Goal: Contribute content: Contribute content

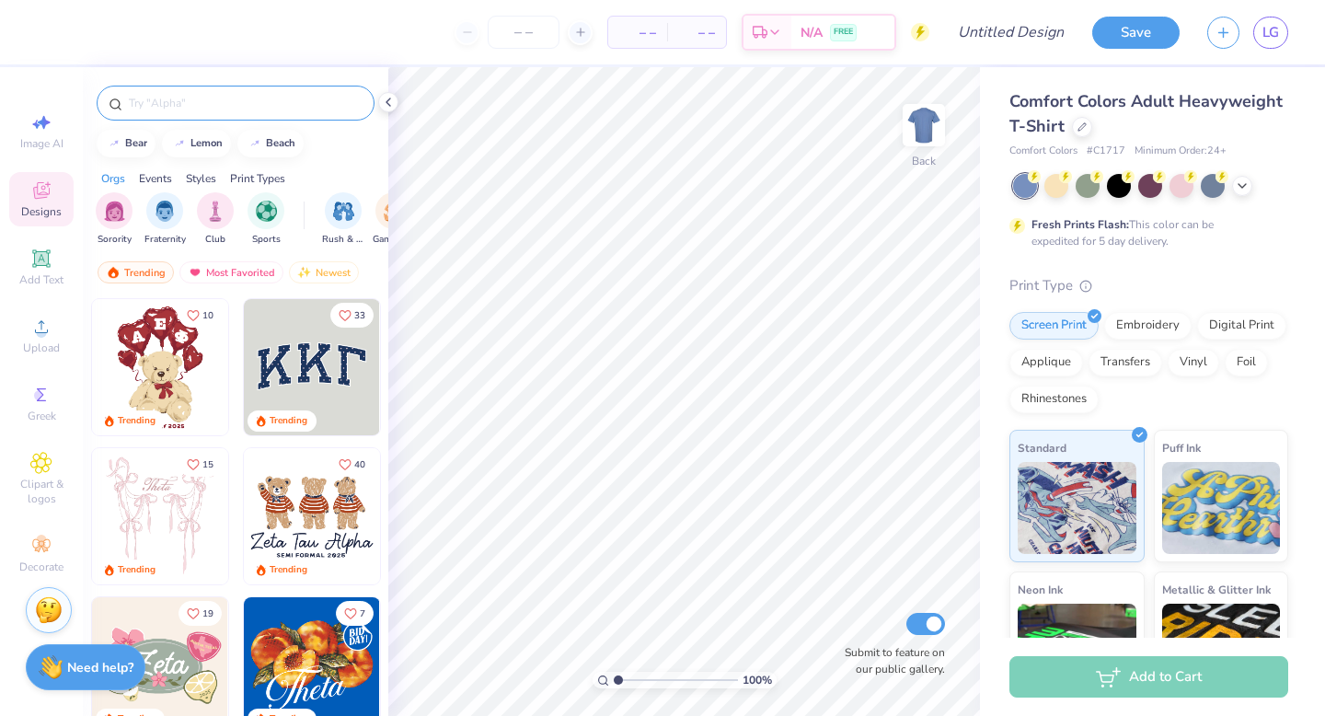
click at [269, 103] on input "text" at bounding box center [245, 103] width 236 height 18
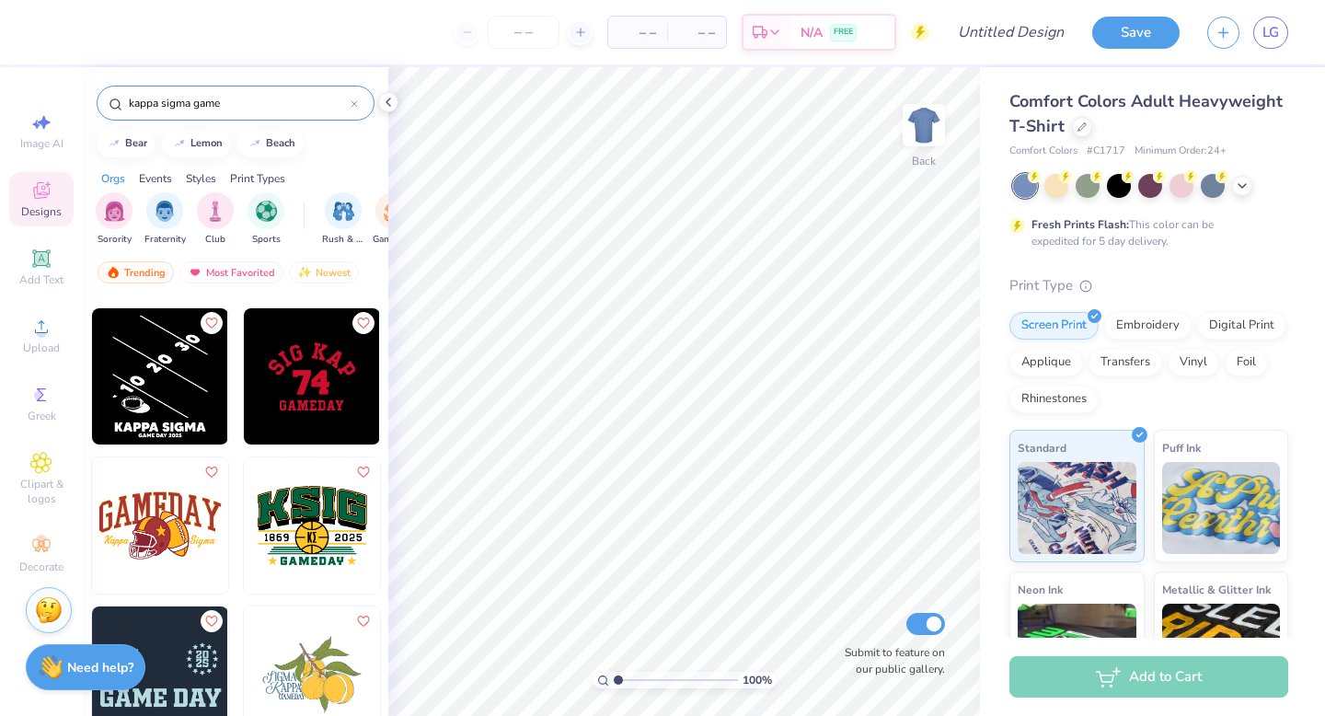
scroll to position [149, 0]
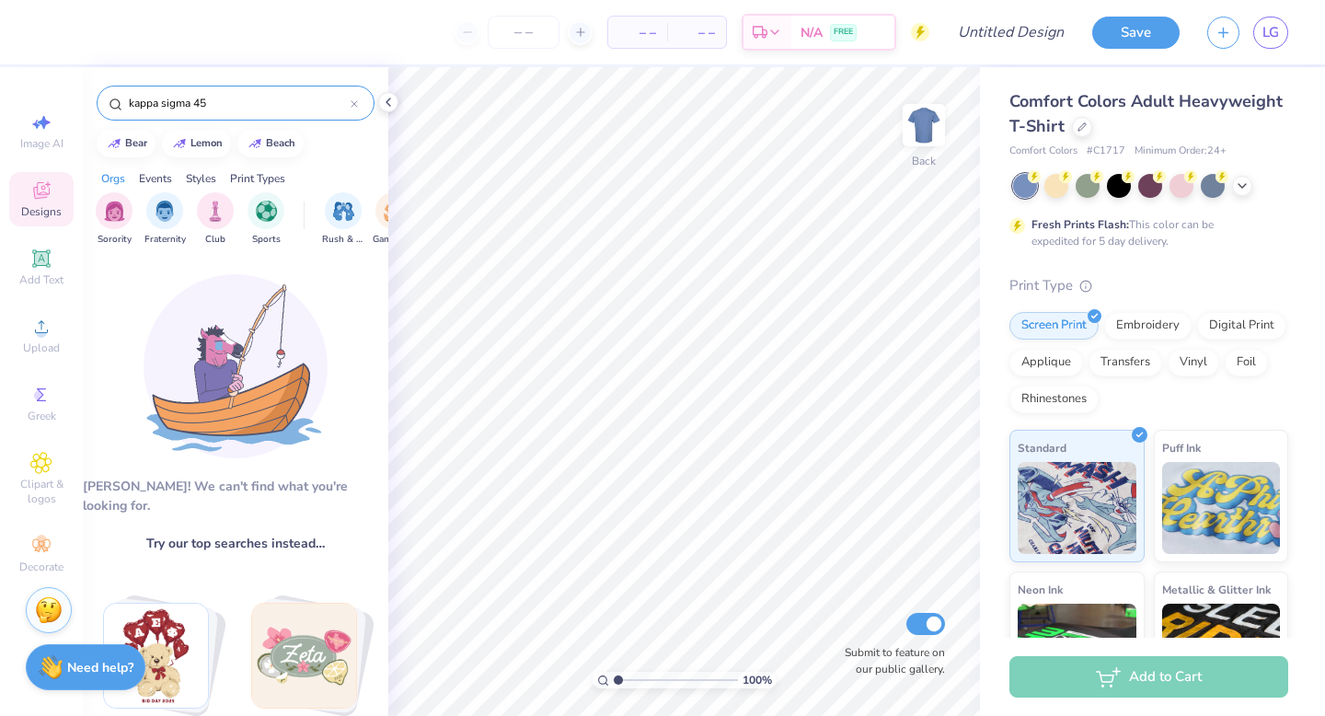
click at [310, 107] on input "kappa sigma 45" at bounding box center [239, 103] width 224 height 18
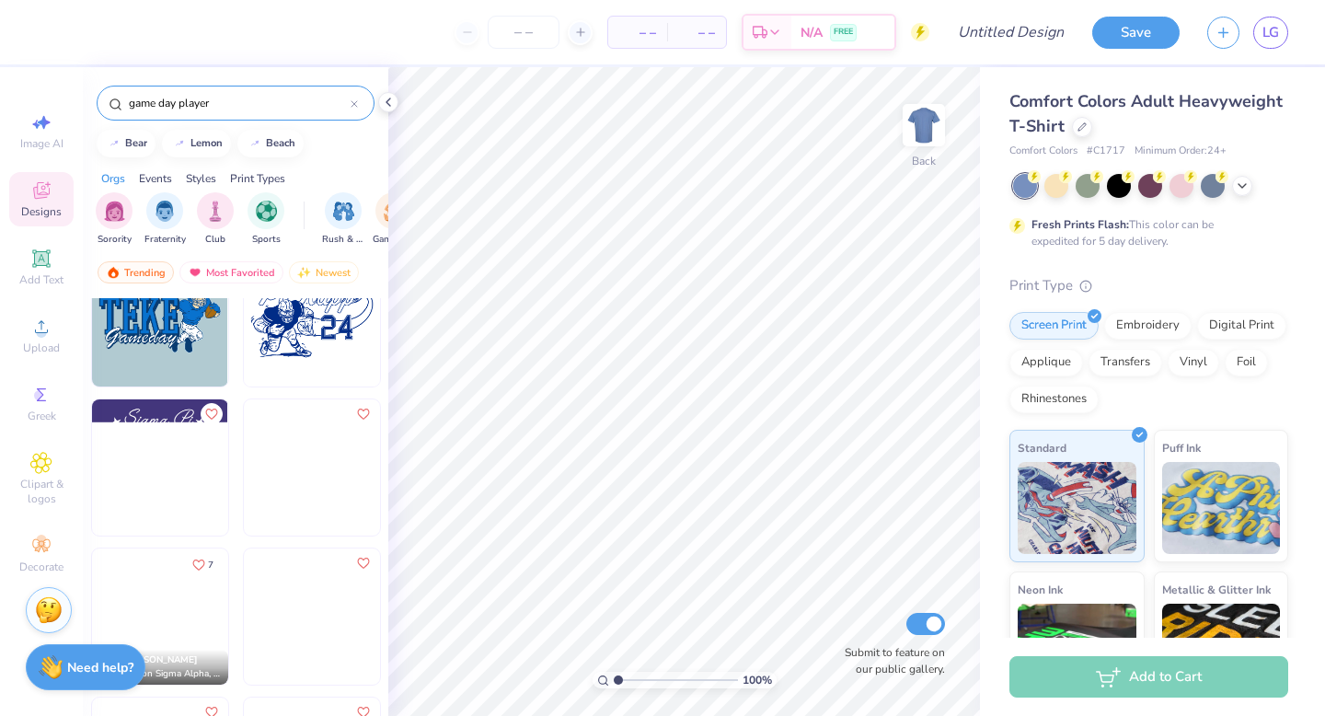
scroll to position [0, 0]
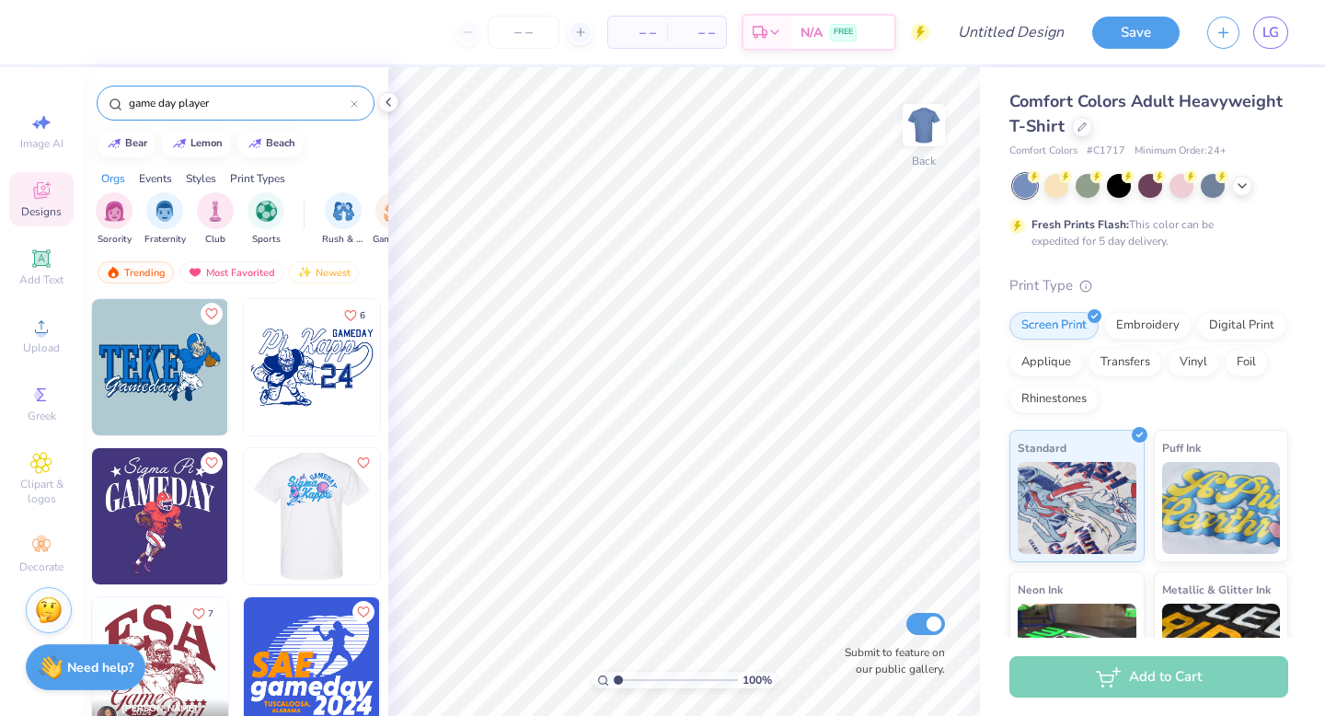
type input "game day player"
click at [147, 528] on img at bounding box center [160, 516] width 136 height 136
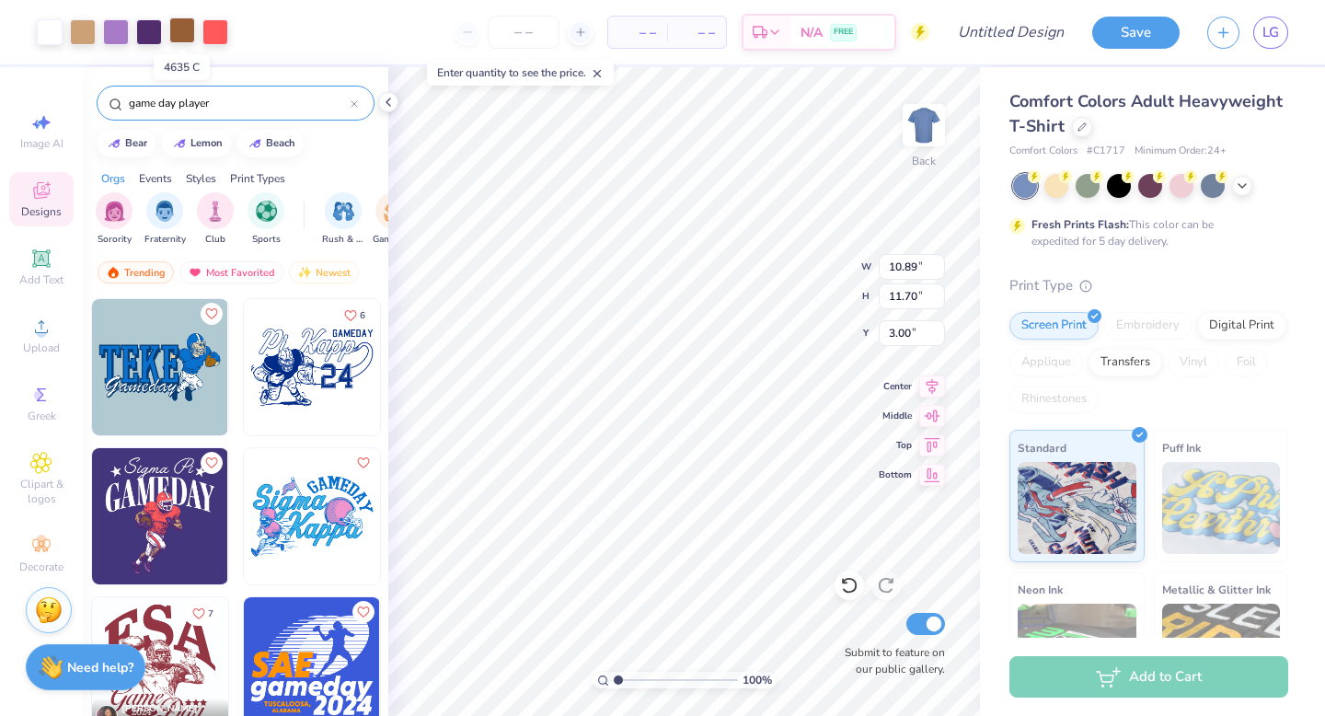
click at [184, 34] on div at bounding box center [182, 30] width 26 height 26
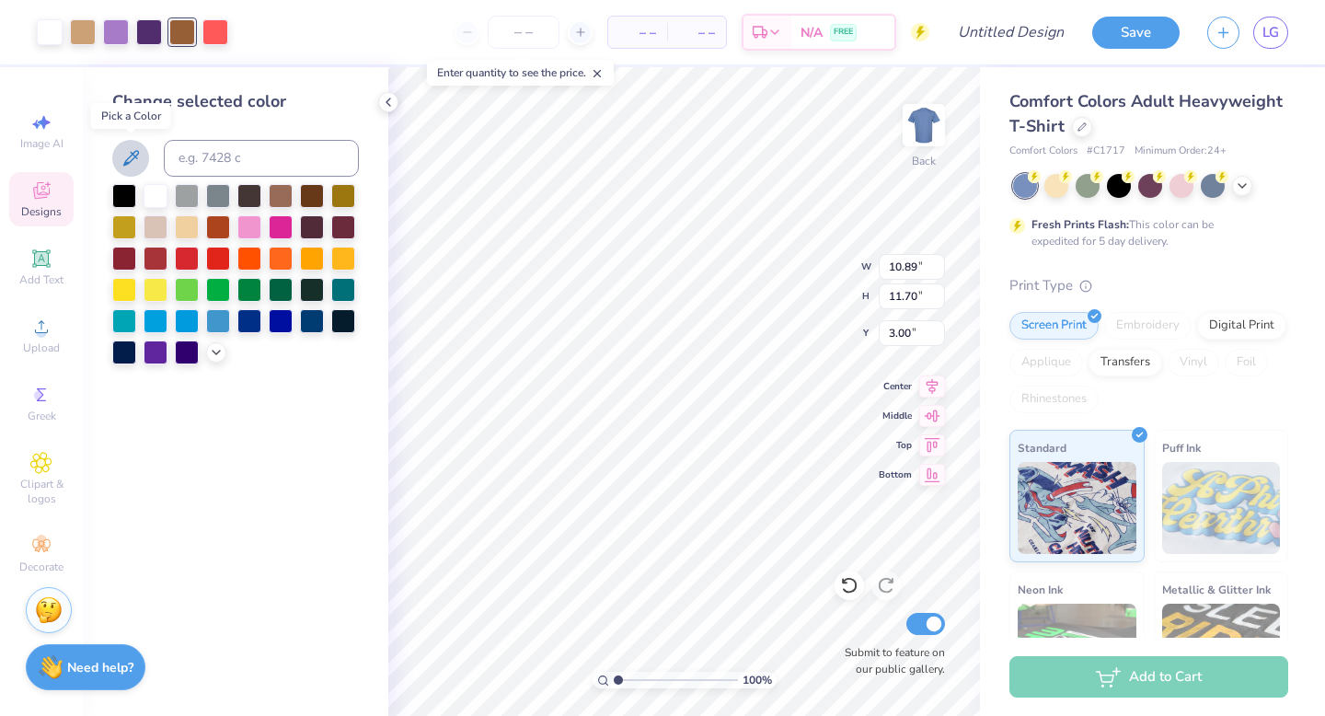
click at [130, 156] on icon at bounding box center [131, 158] width 16 height 16
type input "2.48"
click at [636, 680] on input "range" at bounding box center [676, 680] width 124 height 17
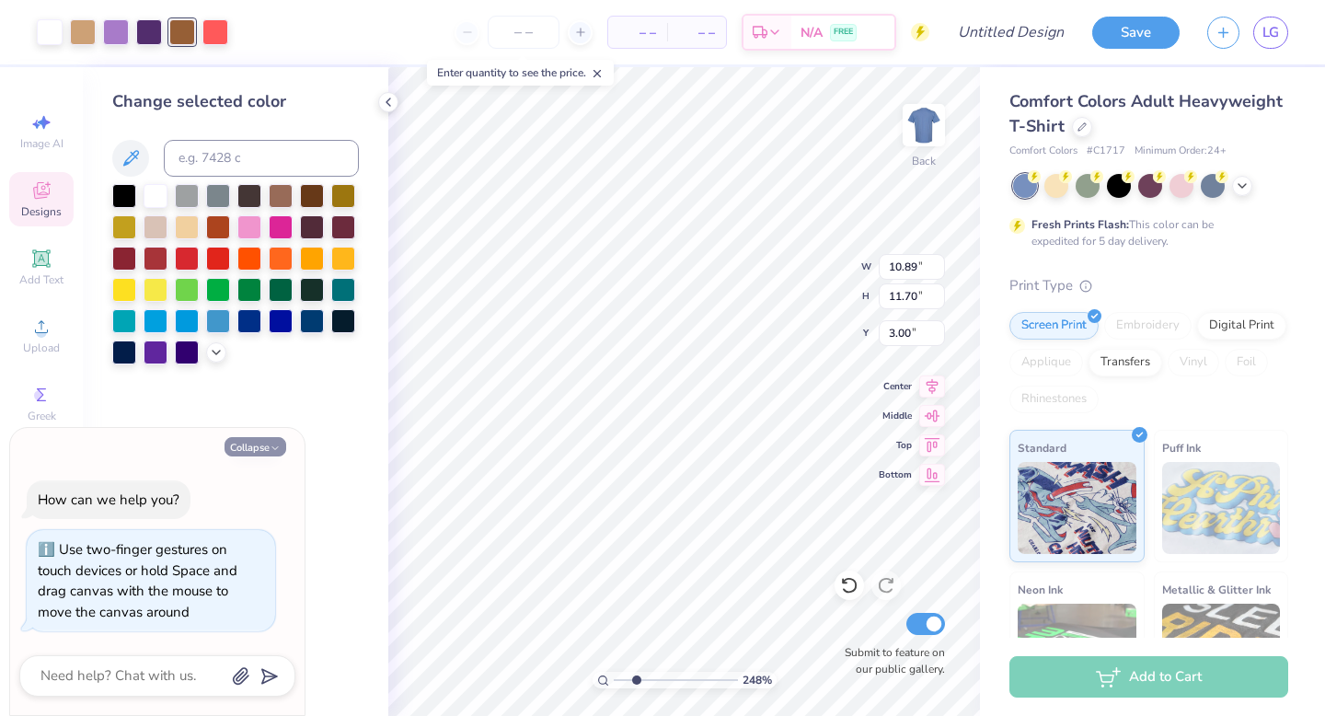
click at [256, 446] on button "Collapse" at bounding box center [256, 446] width 62 height 19
type textarea "x"
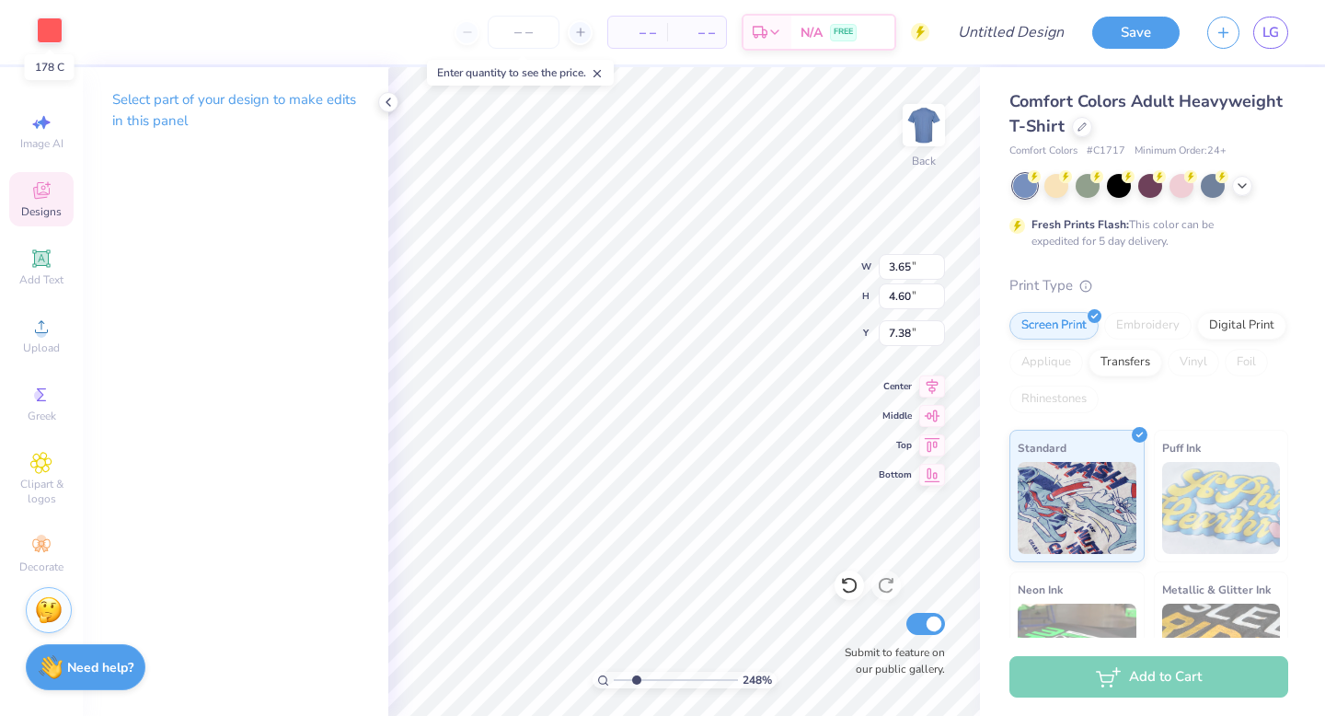
click at [47, 31] on div at bounding box center [50, 30] width 26 height 26
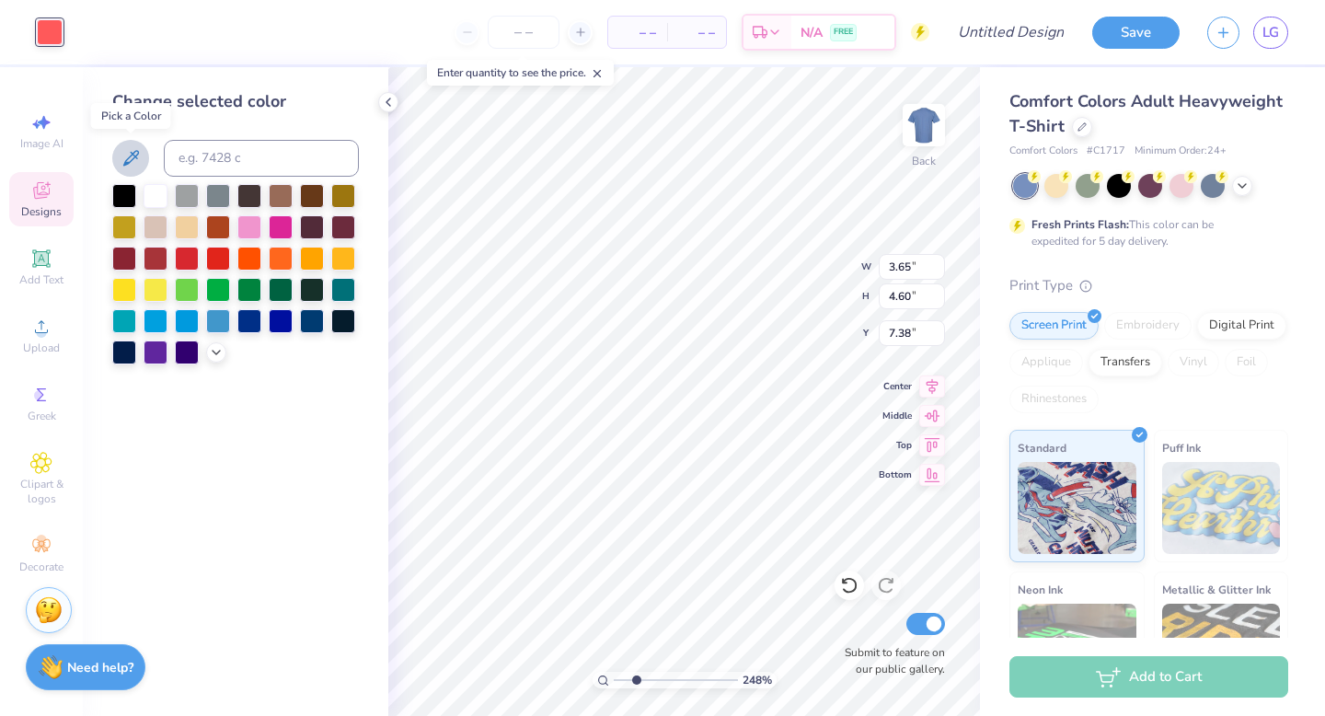
click at [127, 153] on icon at bounding box center [131, 158] width 22 height 22
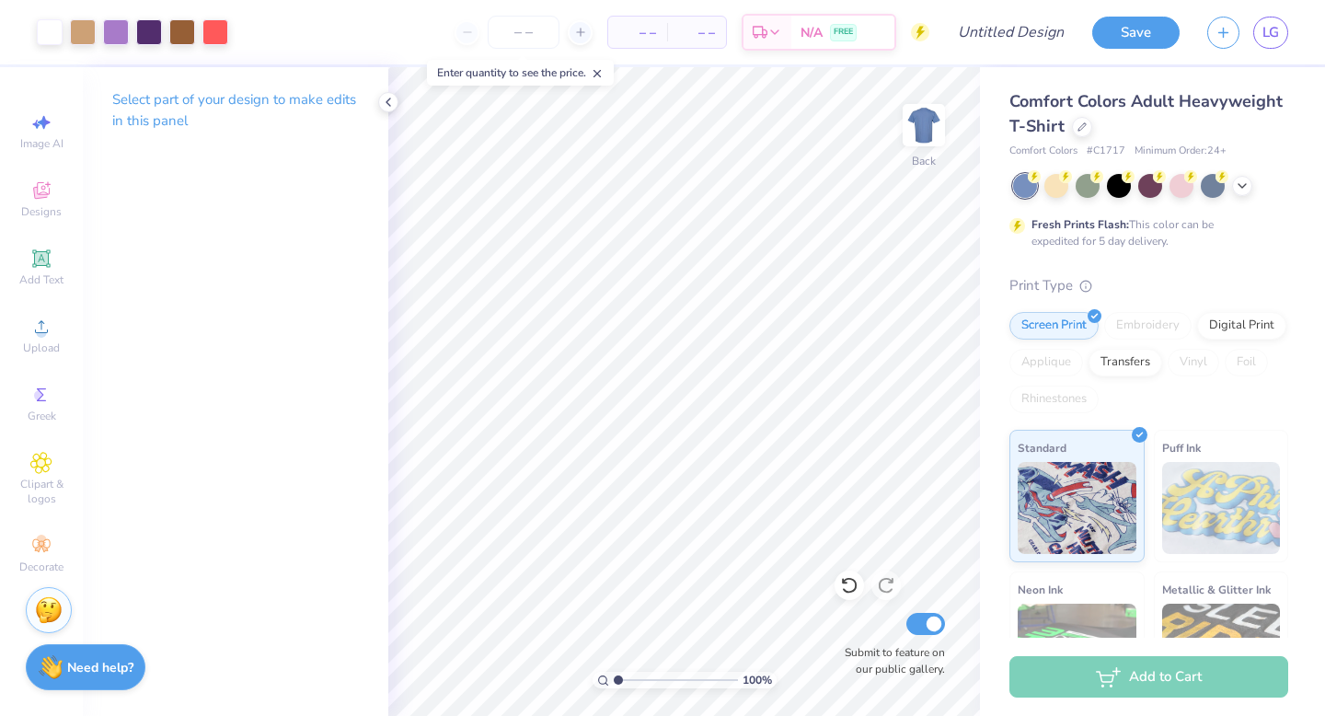
drag, startPoint x: 638, startPoint y: 678, endPoint x: 602, endPoint y: 680, distance: 35.9
click at [614, 680] on input "range" at bounding box center [676, 680] width 124 height 17
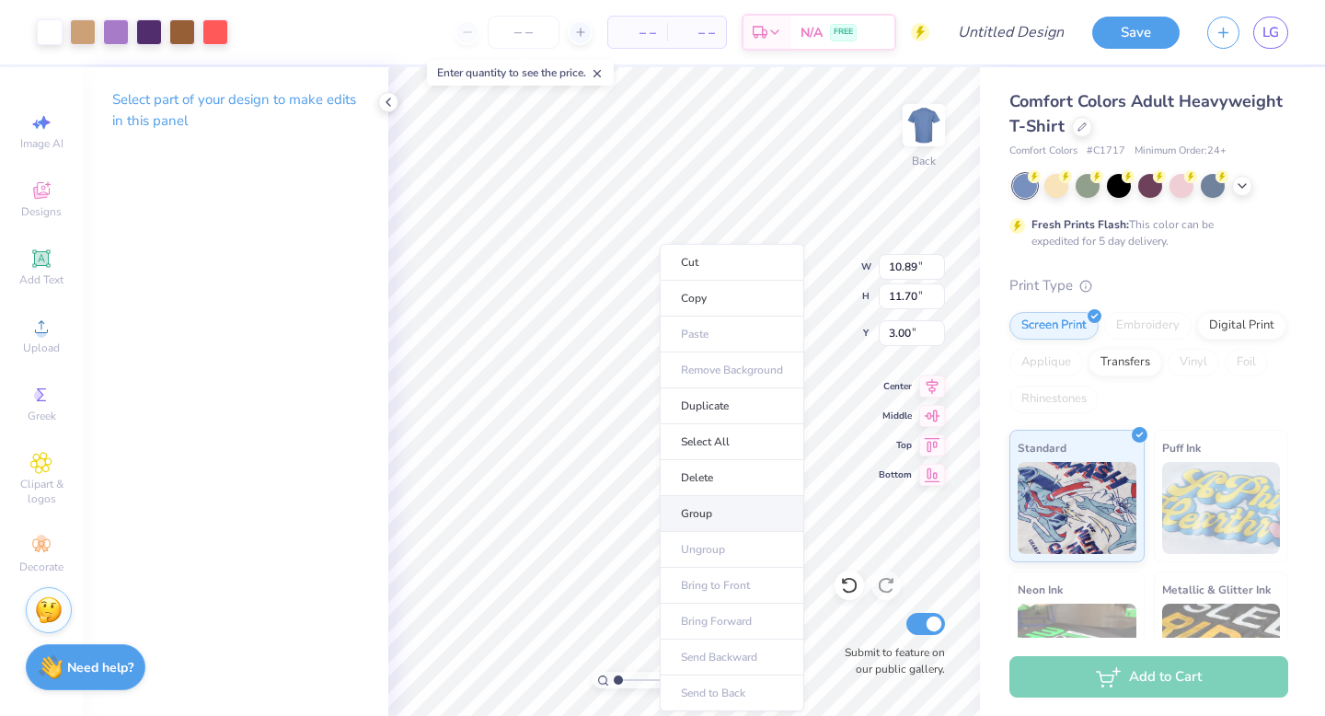
click at [723, 522] on li "Group" at bounding box center [732, 514] width 144 height 36
type input "1.69"
click at [626, 679] on input "range" at bounding box center [676, 680] width 124 height 17
click at [215, 32] on div at bounding box center [215, 30] width 26 height 26
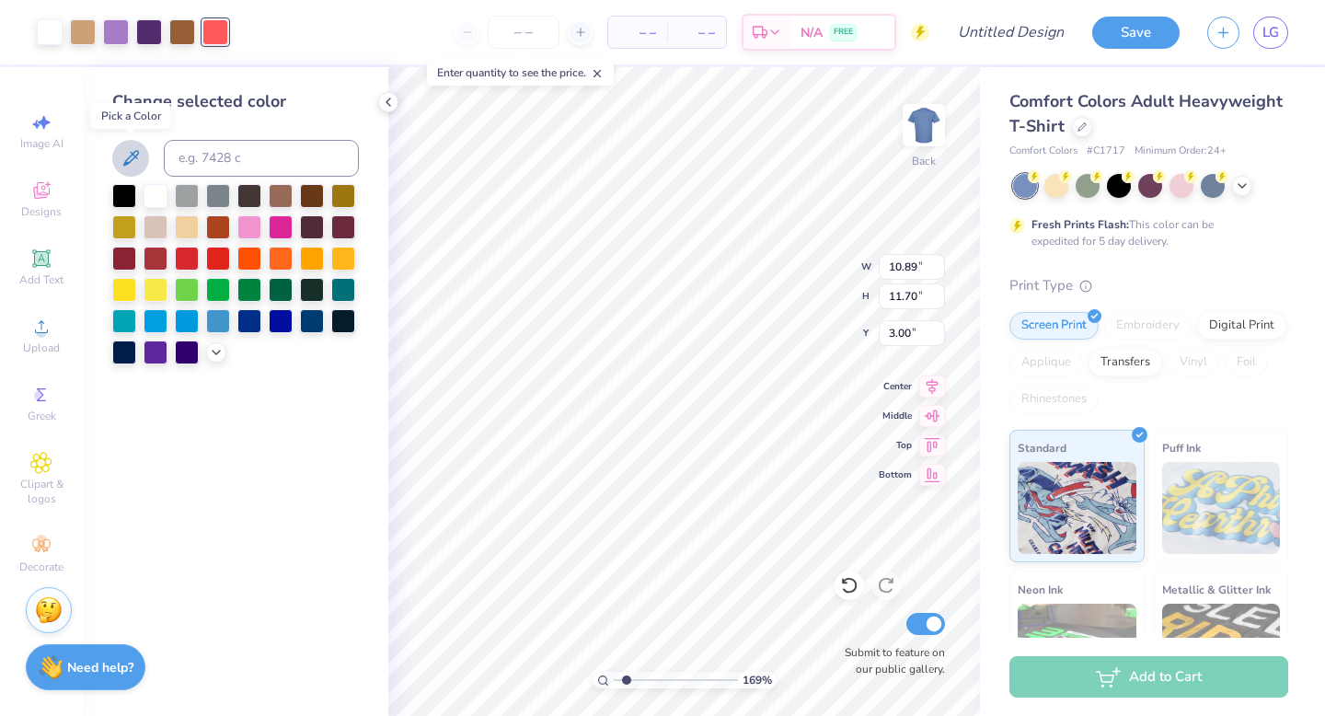
click at [131, 168] on icon at bounding box center [131, 158] width 22 height 22
click at [128, 156] on icon at bounding box center [131, 158] width 22 height 22
click at [125, 288] on div at bounding box center [124, 288] width 24 height 24
click at [129, 156] on icon at bounding box center [131, 158] width 22 height 22
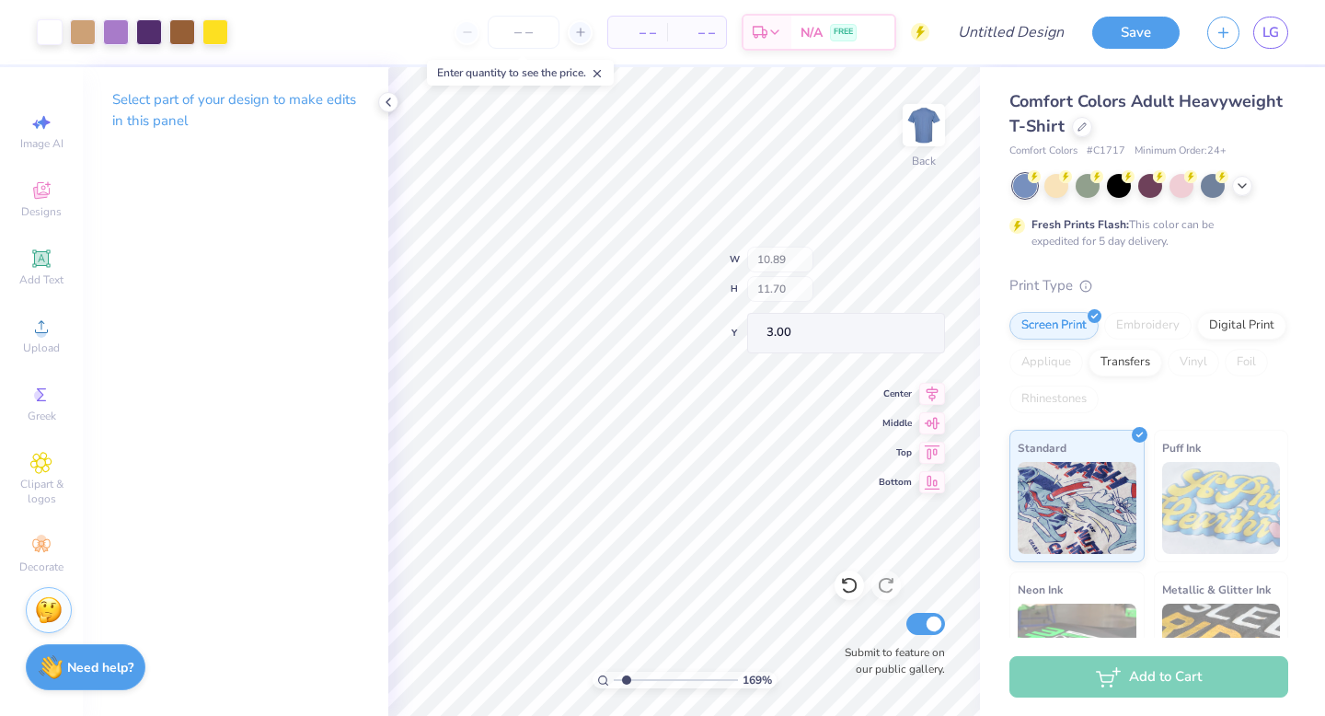
type input "1.53"
type input "1.60"
type input "6.44"
